Goal: Task Accomplishment & Management: Use online tool/utility

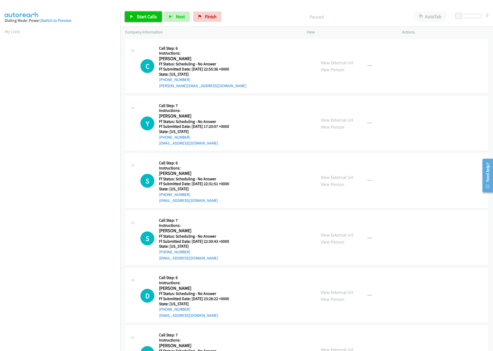
click at [151, 18] on span "Start Calls" at bounding box center [147, 17] width 20 height 6
click at [467, 18] on div at bounding box center [467, 16] width 24 height 4
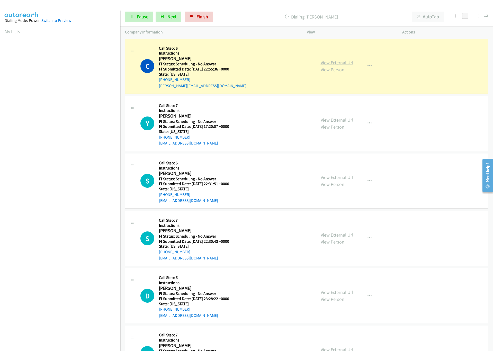
click at [333, 61] on link "View External Url" at bounding box center [337, 63] width 33 height 6
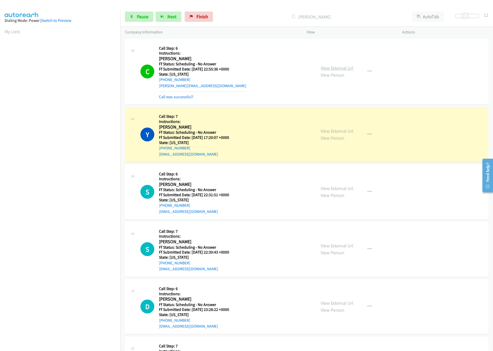
click at [328, 66] on link "View External Url" at bounding box center [337, 68] width 33 height 6
click at [336, 133] on link "View External Url" at bounding box center [337, 131] width 33 height 6
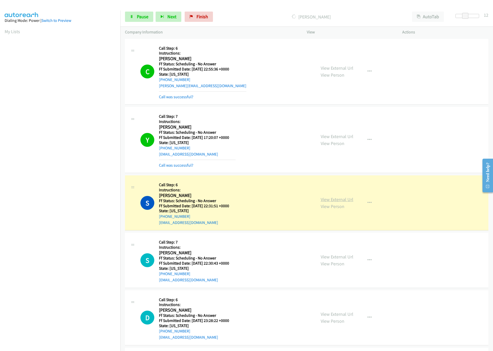
click at [345, 199] on link "View External Url" at bounding box center [337, 200] width 33 height 6
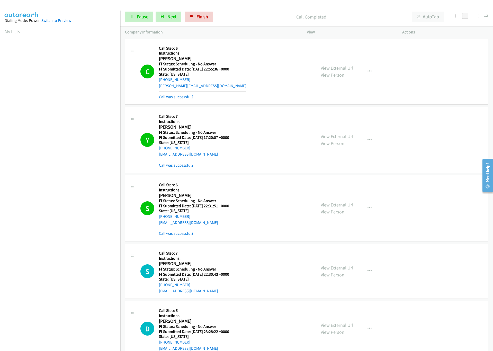
click at [336, 205] on link "View External Url" at bounding box center [337, 205] width 33 height 6
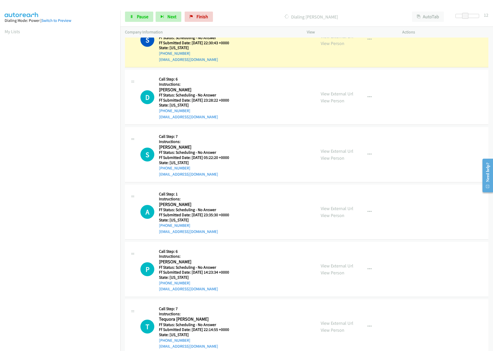
scroll to position [193, 0]
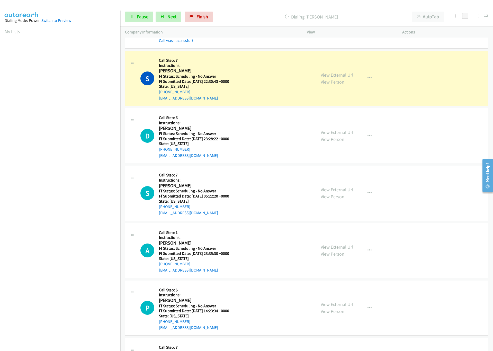
click at [341, 77] on link "View External Url" at bounding box center [337, 75] width 33 height 6
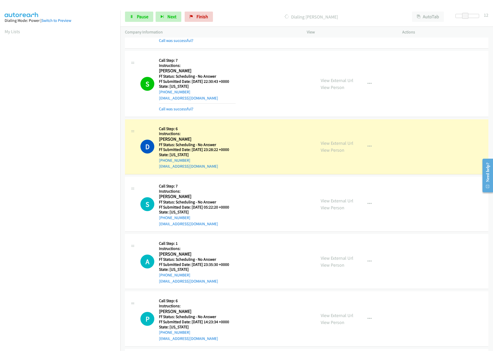
click at [33, 285] on section at bounding box center [60, 163] width 111 height 246
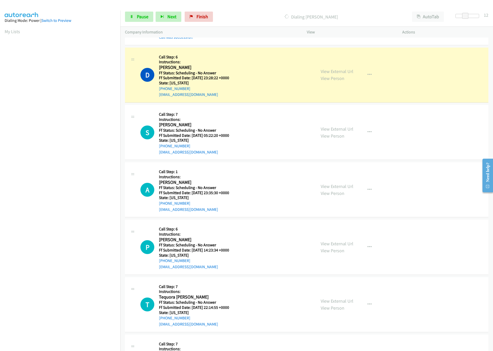
scroll to position [270, 0]
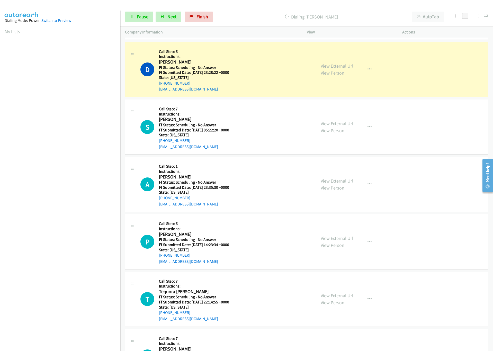
click at [341, 67] on link "View External Url" at bounding box center [337, 66] width 33 height 6
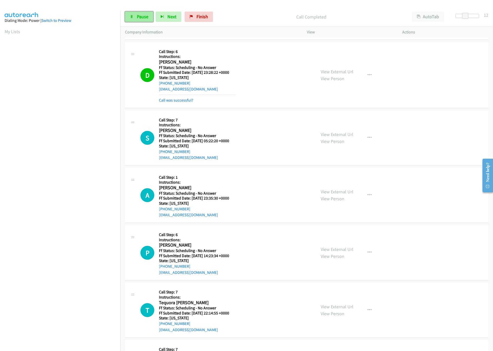
click at [142, 16] on span "Pause" at bounding box center [143, 17] width 12 height 6
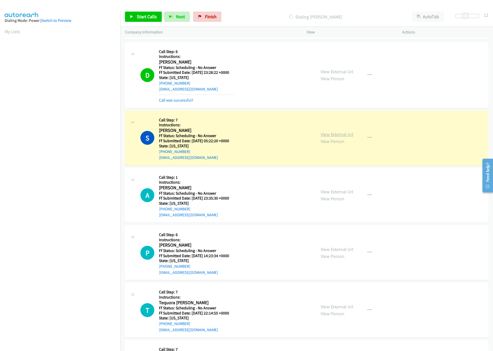
click at [345, 135] on link "View External Url" at bounding box center [337, 134] width 33 height 6
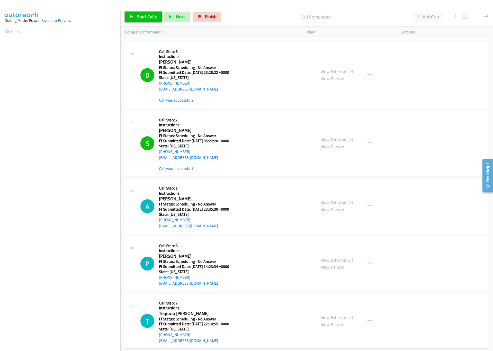
click at [141, 18] on span "Start Calls" at bounding box center [147, 17] width 20 height 6
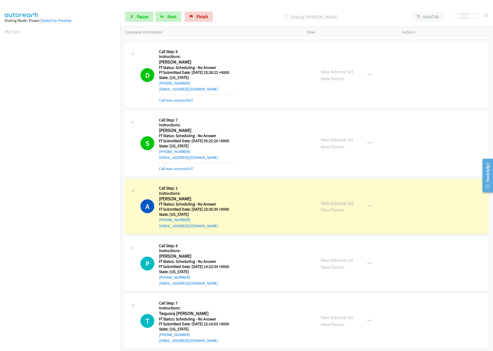
click at [336, 205] on link "View External Url" at bounding box center [337, 203] width 33 height 6
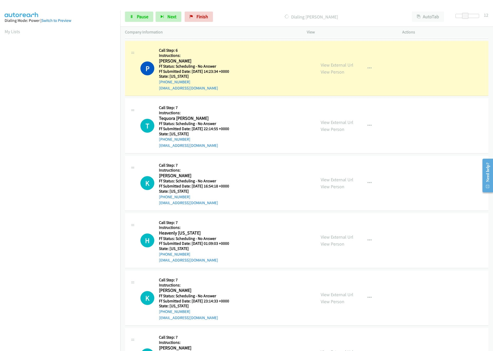
scroll to position [463, 0]
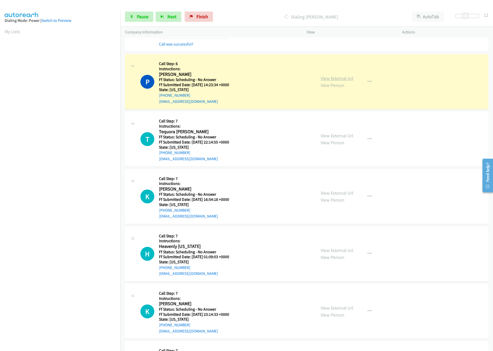
click at [335, 79] on link "View External Url" at bounding box center [337, 78] width 33 height 6
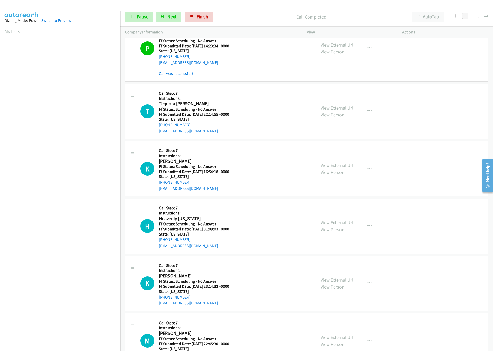
scroll to position [540, 0]
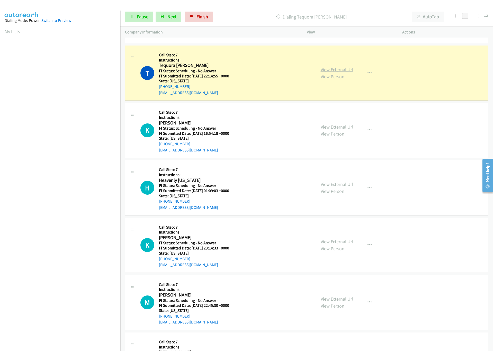
click at [339, 73] on link "View External Url" at bounding box center [337, 70] width 33 height 6
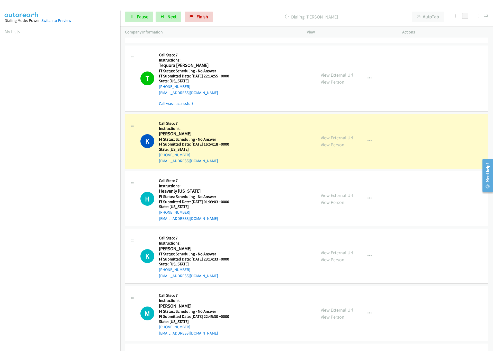
click at [336, 139] on link "View External Url" at bounding box center [337, 138] width 33 height 6
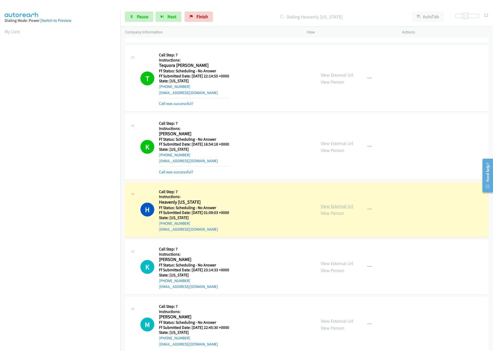
click at [347, 209] on link "View External Url" at bounding box center [337, 206] width 33 height 6
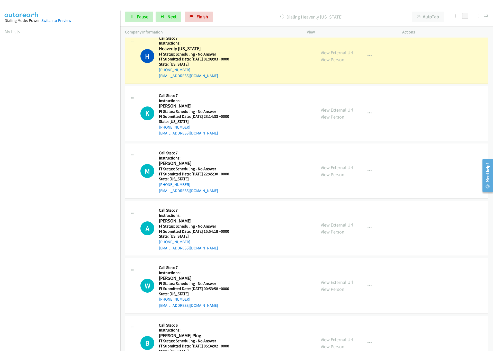
scroll to position [694, 0]
click at [346, 53] on link "View External Url" at bounding box center [337, 52] width 33 height 6
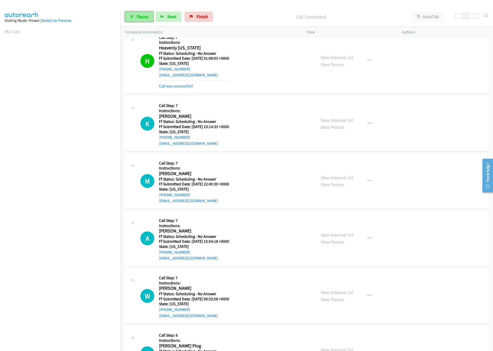
click at [140, 17] on span "Pause" at bounding box center [143, 17] width 12 height 6
click at [151, 12] on link "Start Calls" at bounding box center [143, 17] width 37 height 10
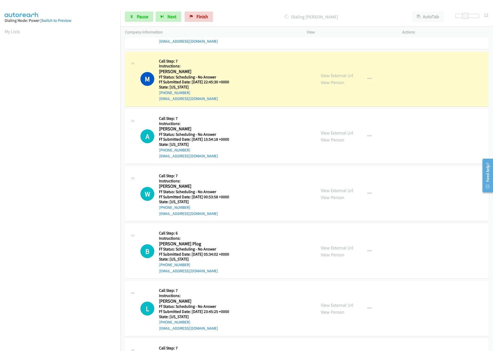
scroll to position [810, 0]
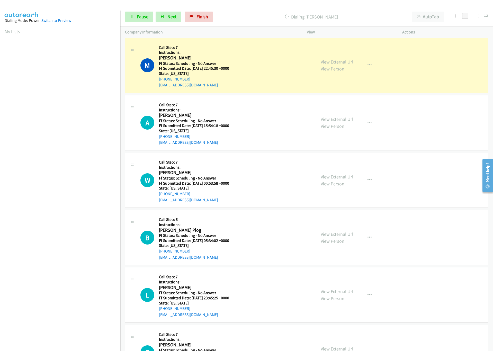
click at [328, 65] on link "View External Url" at bounding box center [337, 62] width 33 height 6
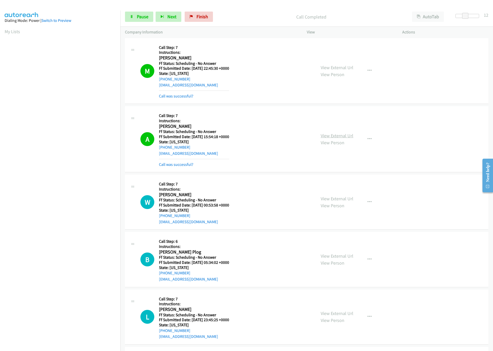
click at [333, 139] on link "View External Url" at bounding box center [337, 136] width 33 height 6
click at [135, 19] on link "Pause" at bounding box center [139, 17] width 28 height 10
